Goal: Transaction & Acquisition: Subscribe to service/newsletter

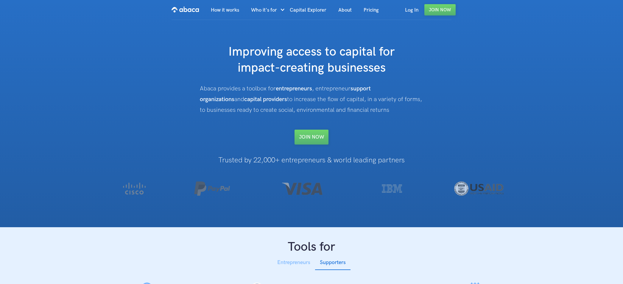
click at [301, 264] on div "Entrepreneurs" at bounding box center [293, 263] width 33 height 9
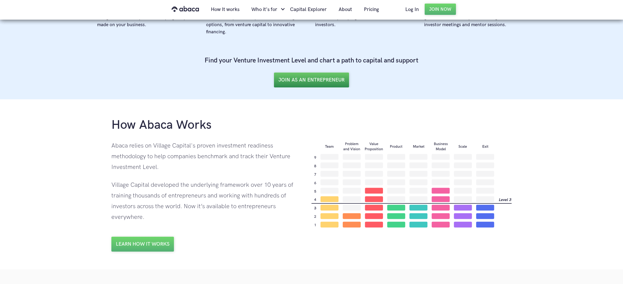
scroll to position [306, 0]
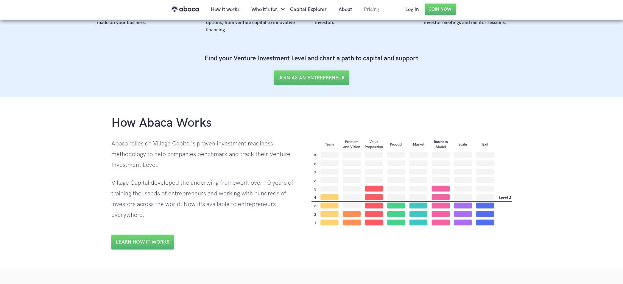
click at [372, 9] on link "Pricing" at bounding box center [371, 9] width 27 height 20
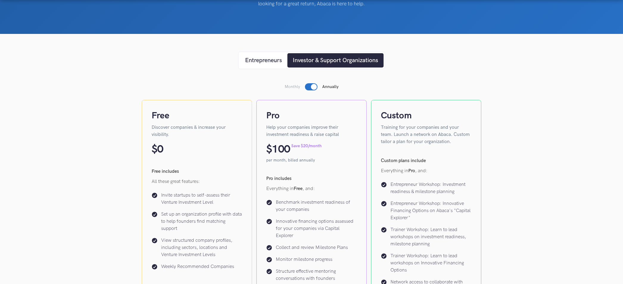
scroll to position [41, 0]
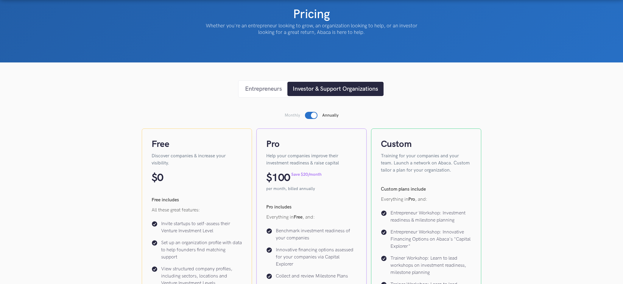
click at [260, 89] on div "Entrepreneurs" at bounding box center [263, 89] width 37 height 9
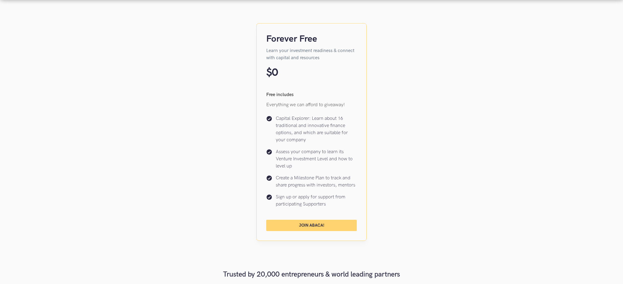
scroll to position [151, 0]
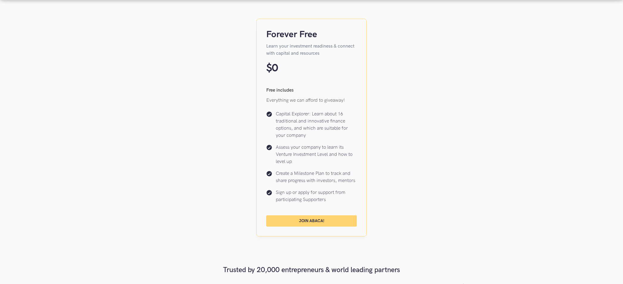
click at [307, 220] on link "Join Abaca!" at bounding box center [311, 221] width 91 height 11
